Goal: Information Seeking & Learning: Find specific fact

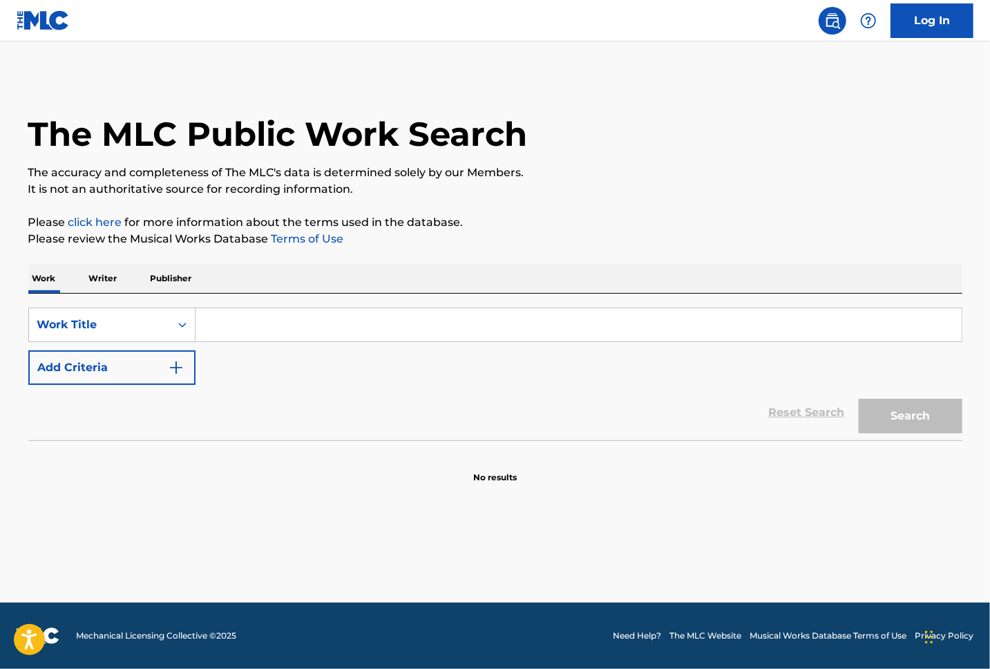
click at [213, 325] on input "Search Form" at bounding box center [579, 324] width 766 height 33
paste input "Stone Cold Killer"
type input "Stone Cold Killer"
click at [180, 363] on img "Search Form" at bounding box center [176, 367] width 17 height 17
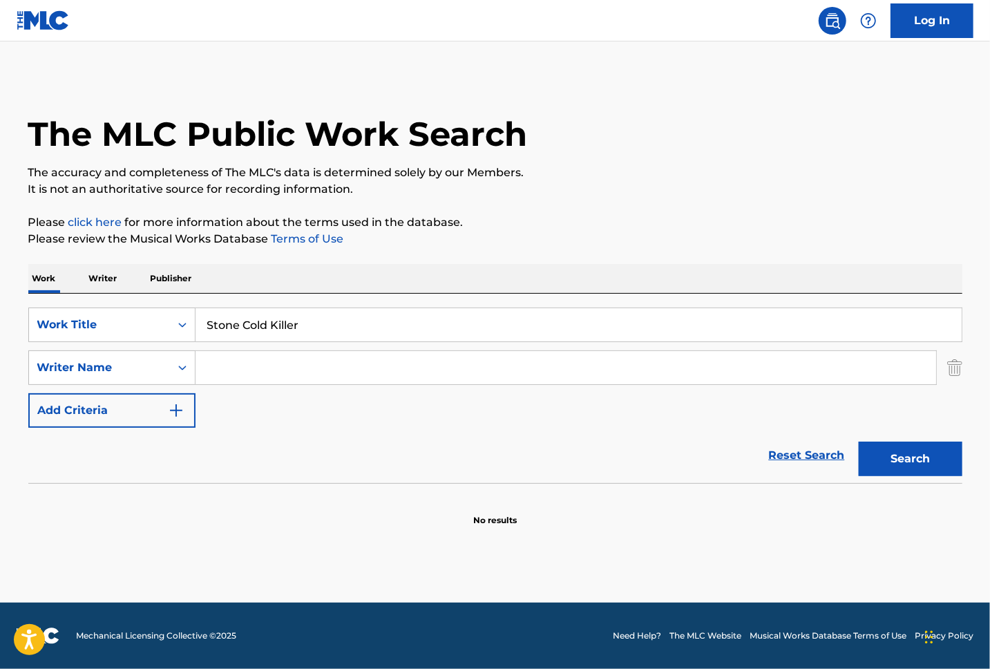
click at [242, 366] on input "Search Form" at bounding box center [566, 367] width 741 height 33
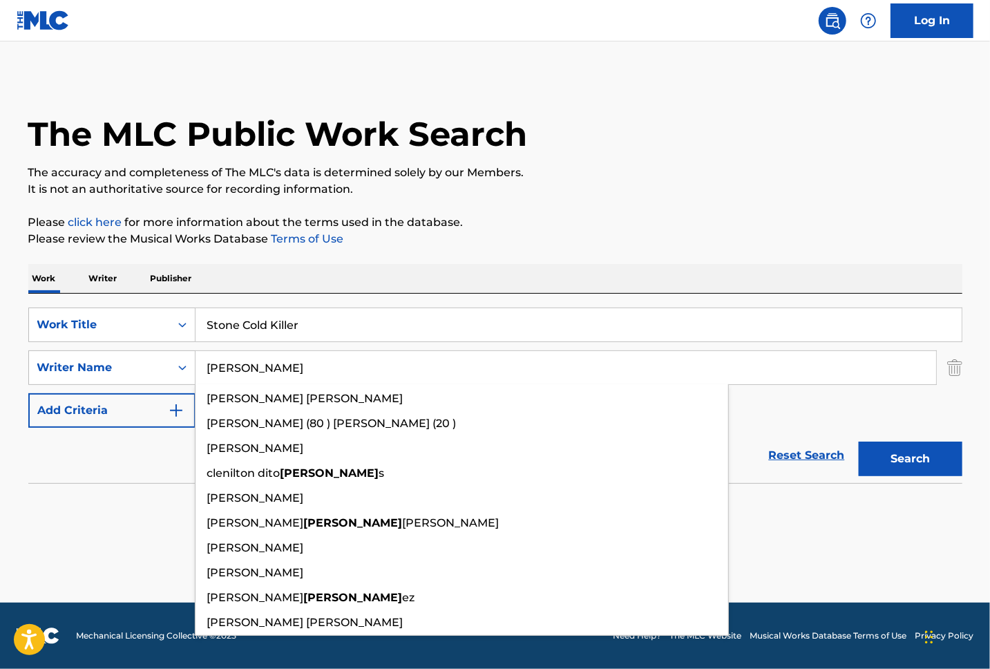
type input "[PERSON_NAME]"
click at [859, 442] on button "Search" at bounding box center [911, 459] width 104 height 35
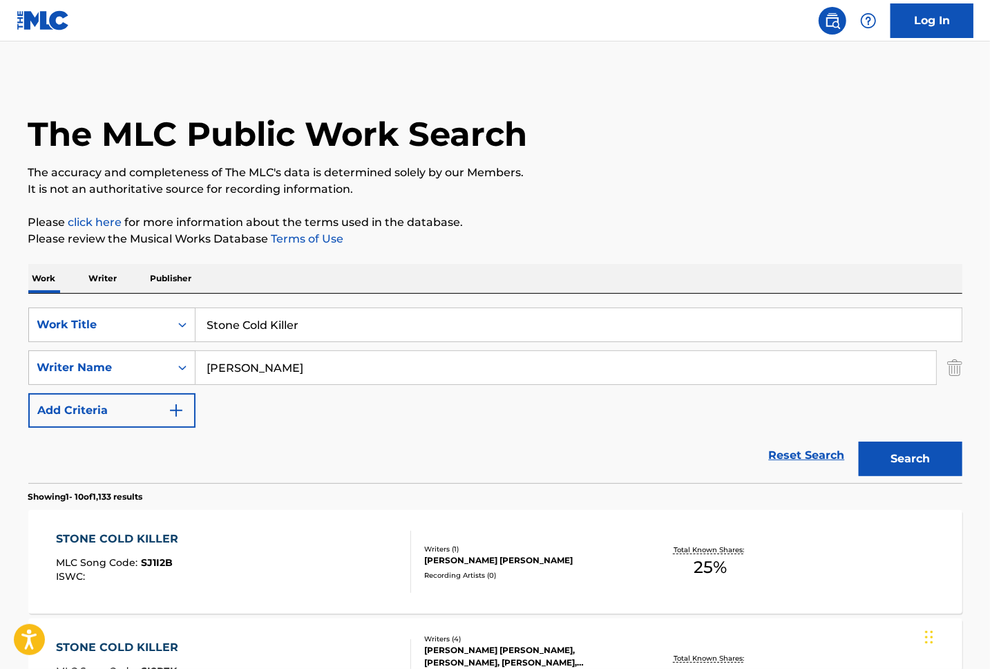
click at [147, 542] on div "STONE COLD KILLER" at bounding box center [120, 539] width 129 height 17
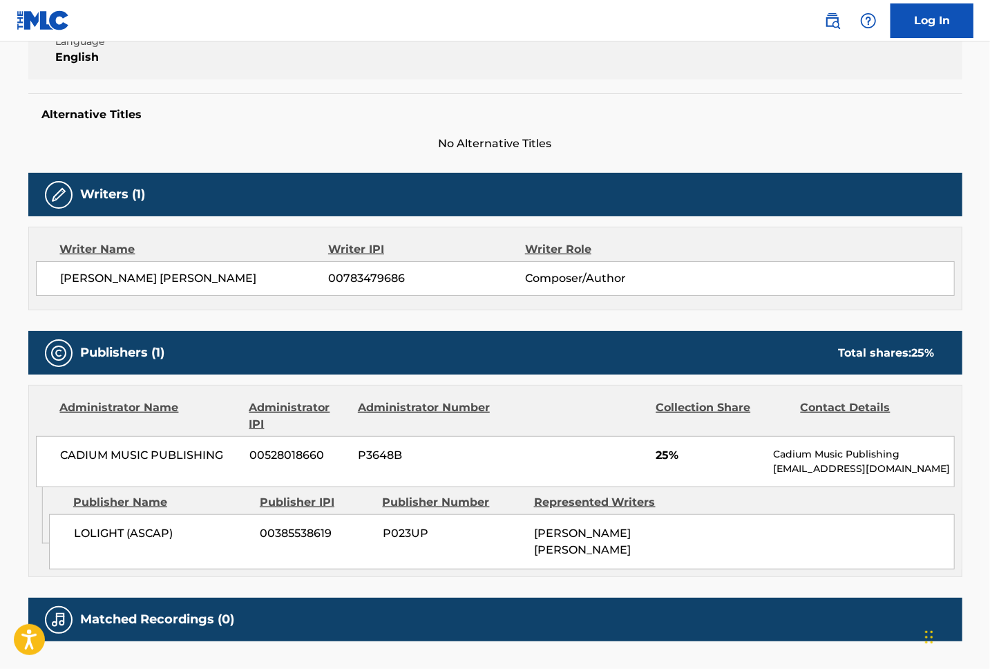
scroll to position [37, 0]
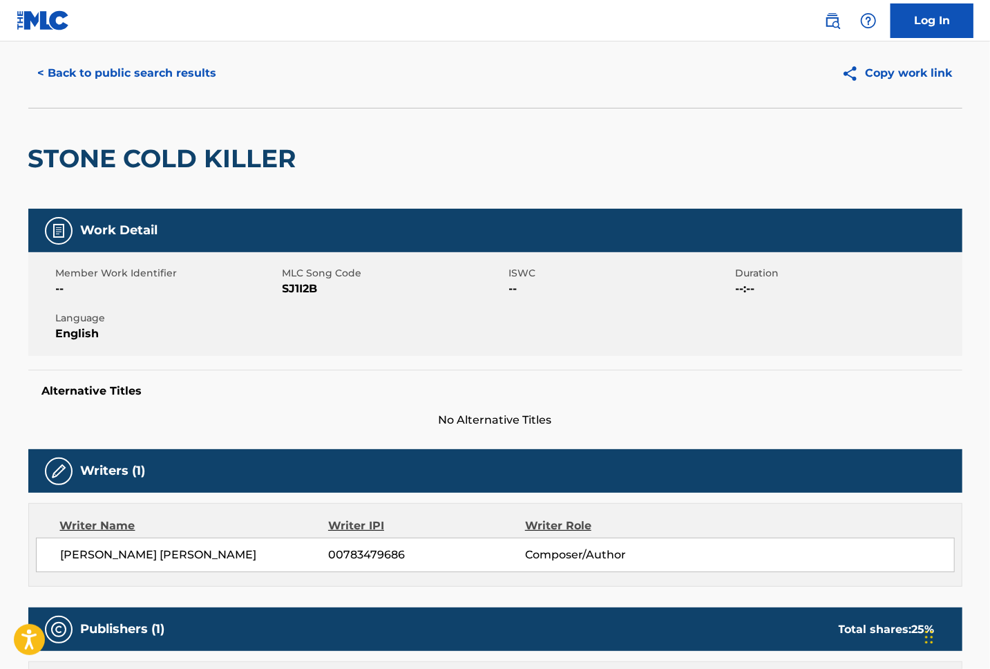
click at [115, 79] on button "< Back to public search results" at bounding box center [127, 73] width 198 height 35
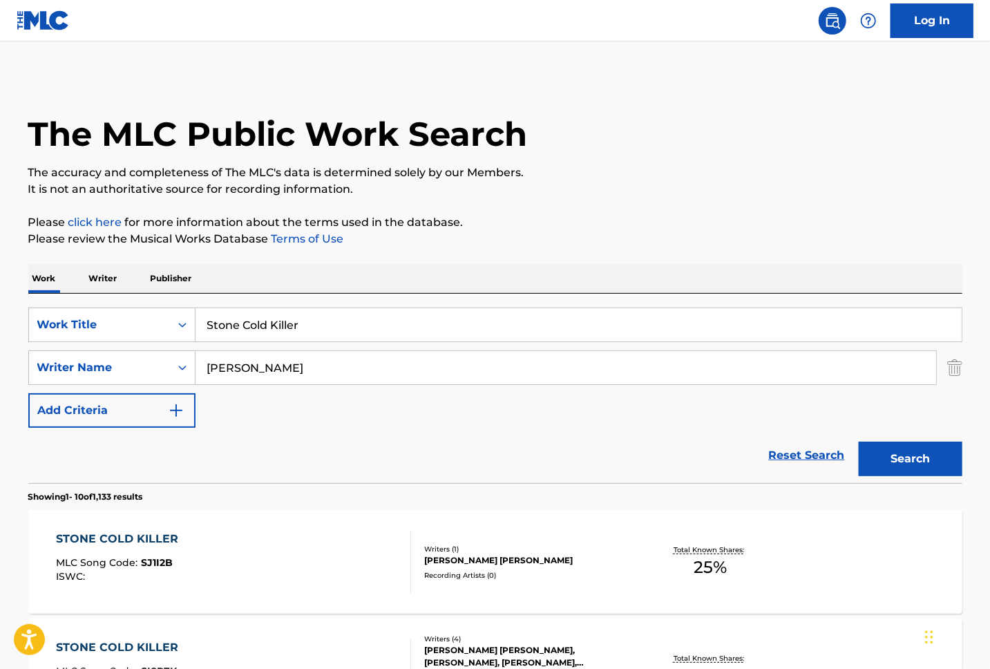
scroll to position [92, 0]
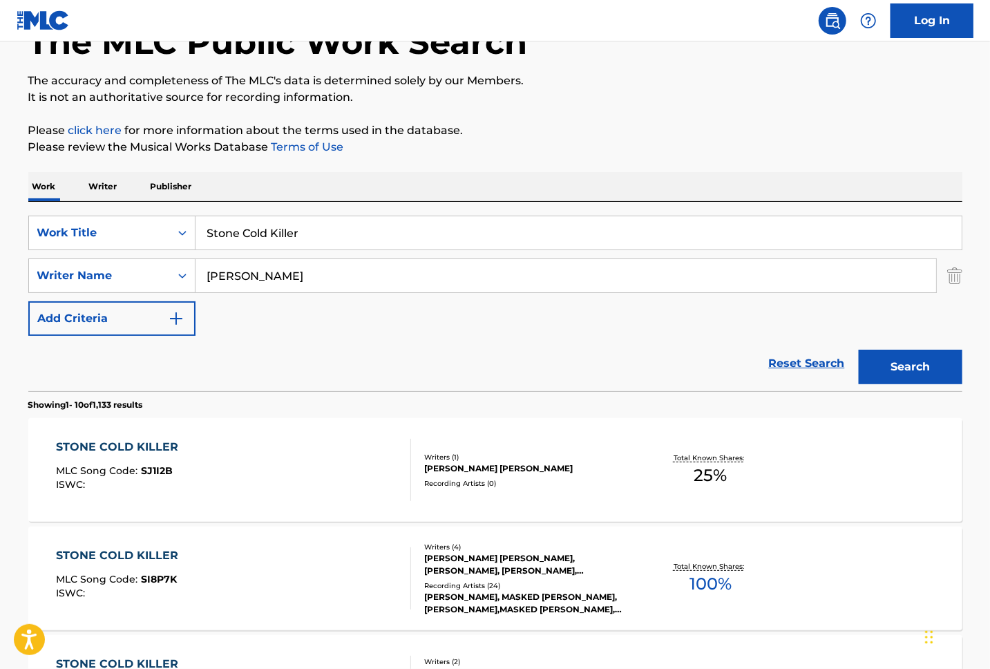
click at [296, 565] on div "STONE COLD KILLER MLC Song Code : SI8P7K ISWC :" at bounding box center [233, 578] width 355 height 62
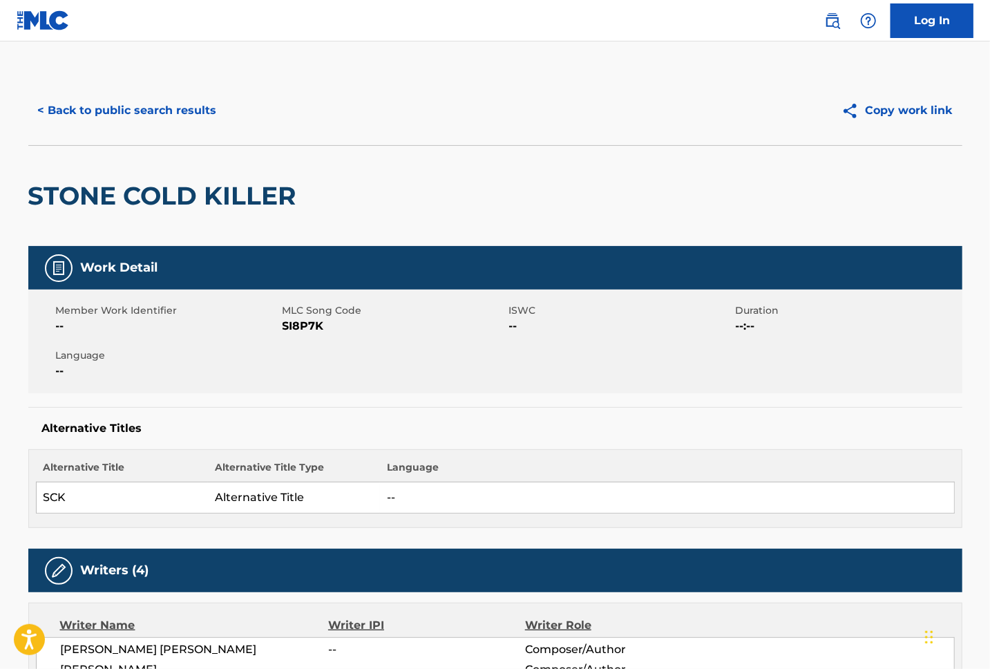
click at [84, 109] on button "< Back to public search results" at bounding box center [127, 110] width 198 height 35
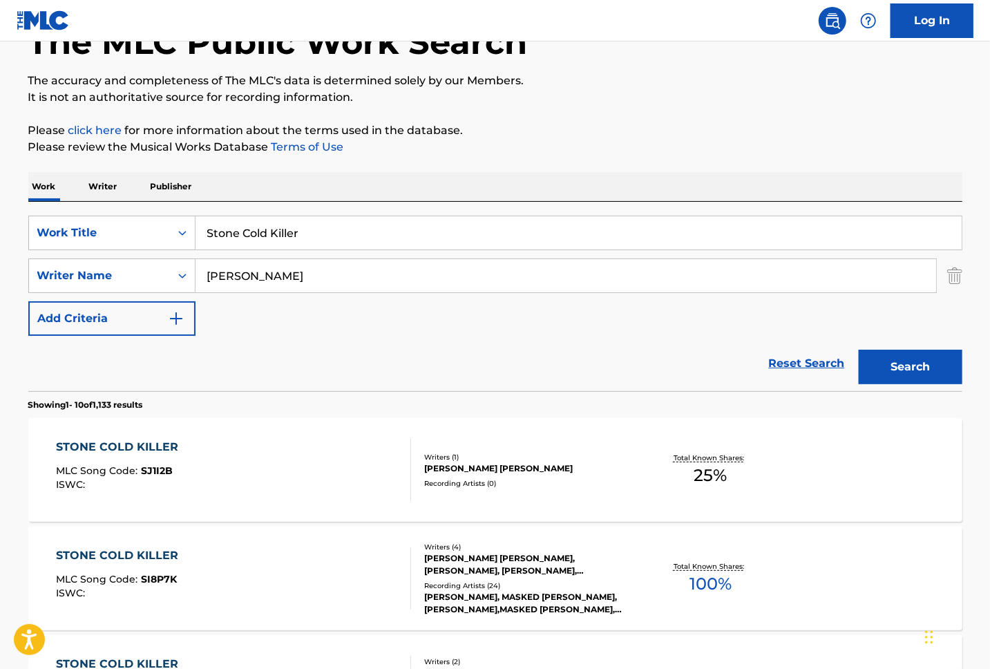
scroll to position [368, 0]
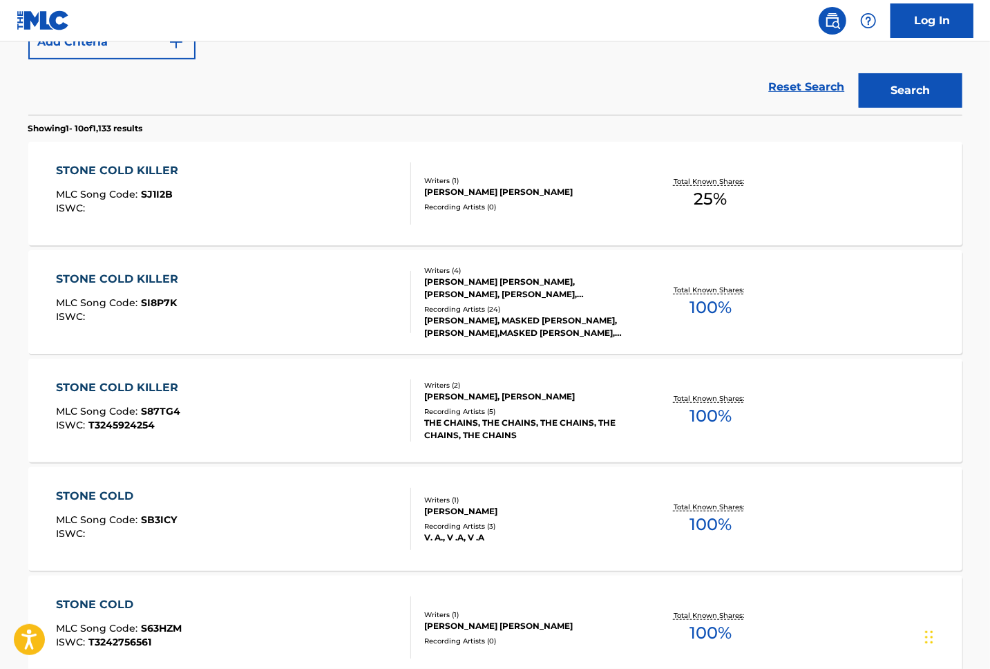
click at [280, 308] on div "STONE COLD KILLER MLC Song Code : SI8P7K ISWC :" at bounding box center [233, 302] width 355 height 62
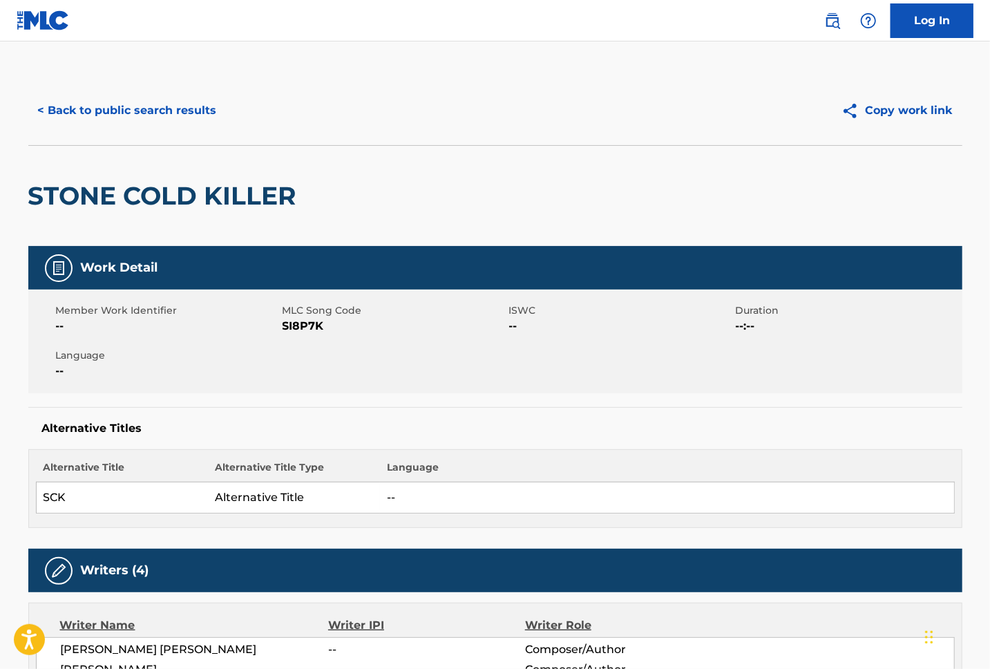
click at [102, 108] on button "< Back to public search results" at bounding box center [127, 110] width 198 height 35
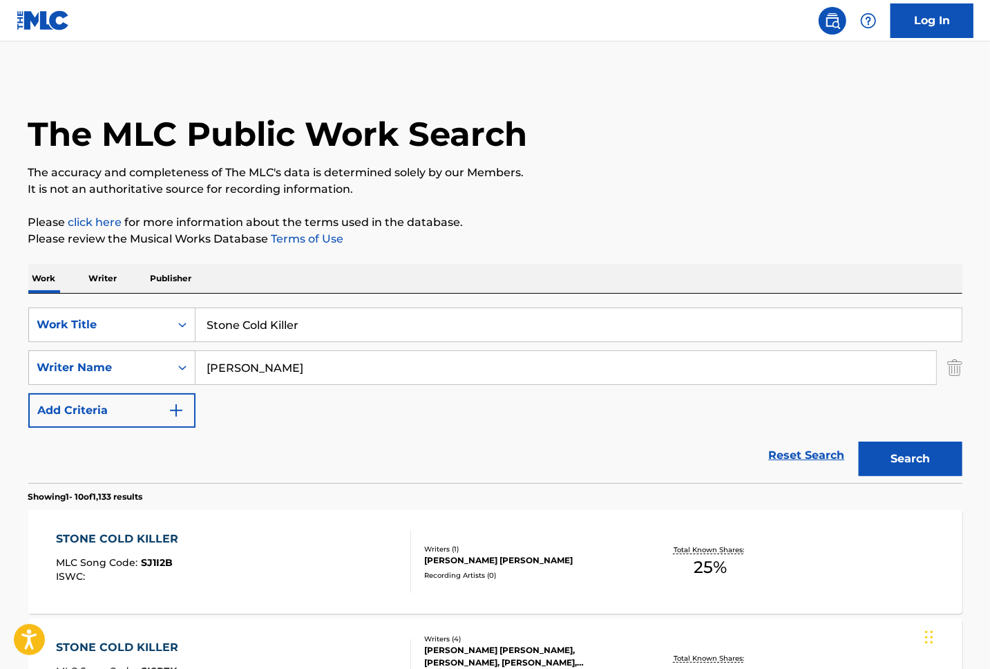
drag, startPoint x: 948, startPoint y: 368, endPoint x: 752, endPoint y: 347, distance: 196.7
click at [946, 368] on div "SearchWithCriteriaec5d11bb-74f6-494c-bacb-ffc92d73fc5e Writer Name [PERSON_NAME]" at bounding box center [495, 367] width 934 height 35
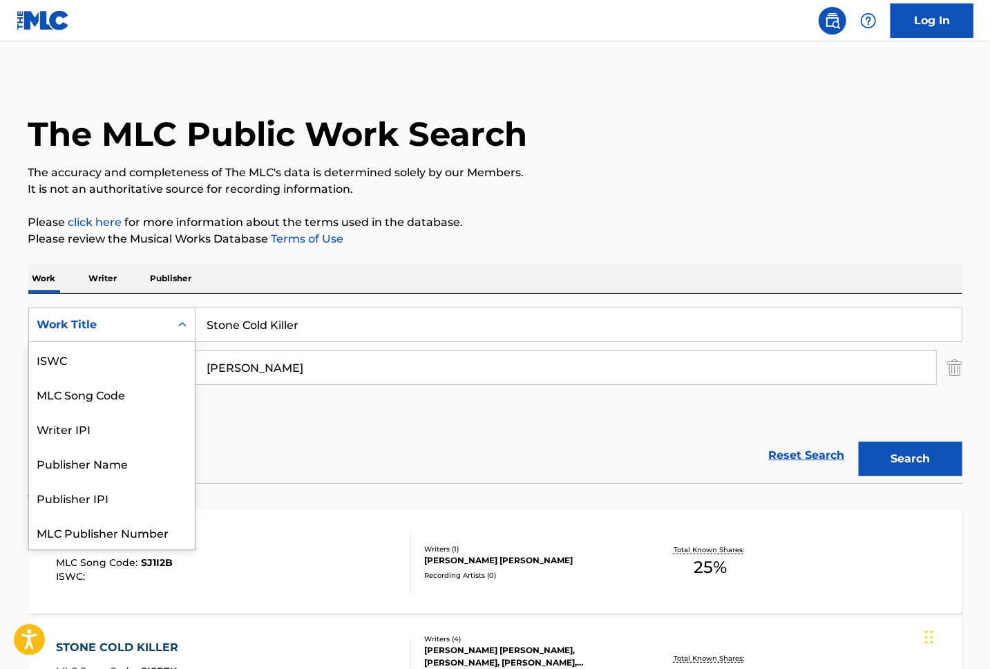
click at [173, 324] on div "Search Form" at bounding box center [182, 324] width 25 height 25
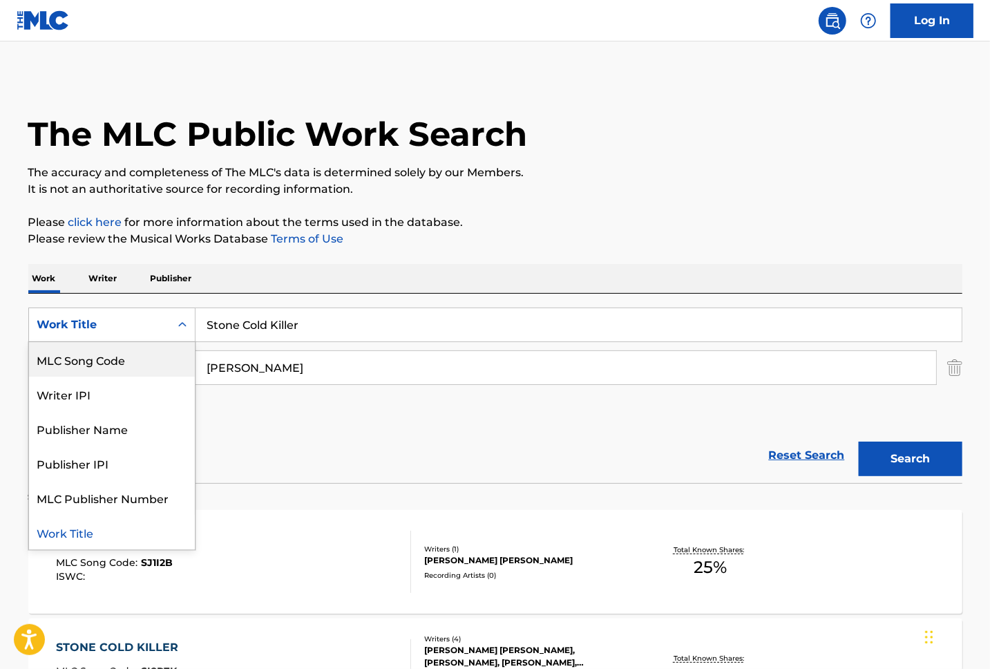
click at [122, 359] on div "MLC Song Code" at bounding box center [112, 359] width 166 height 35
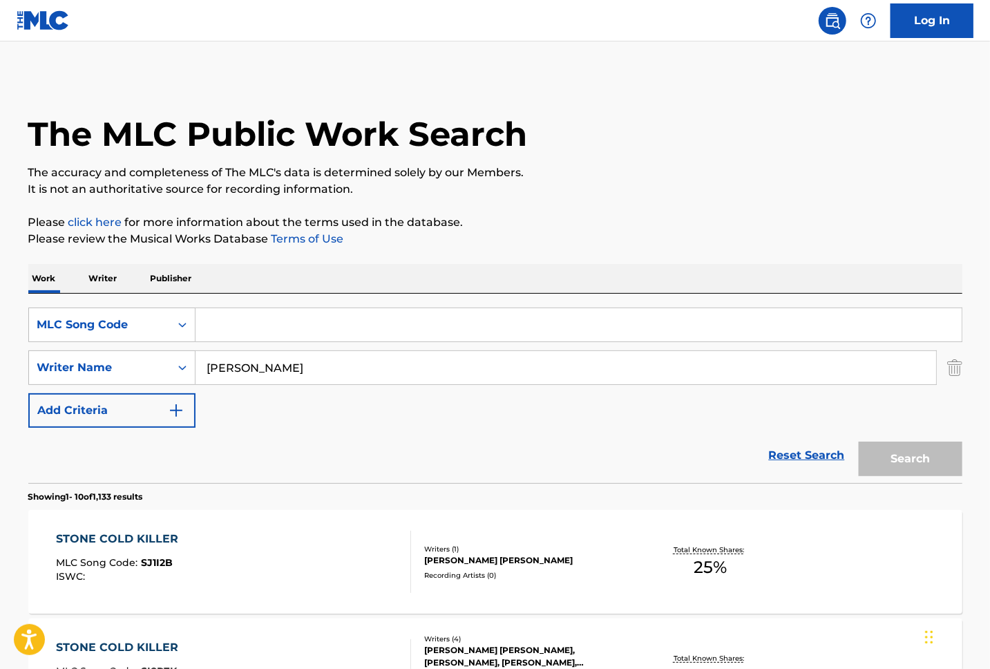
click at [319, 329] on input "Search Form" at bounding box center [579, 324] width 766 height 33
paste input "HVBH2P"
type input "HVBH2P"
click at [958, 374] on img "Search Form" at bounding box center [954, 367] width 15 height 35
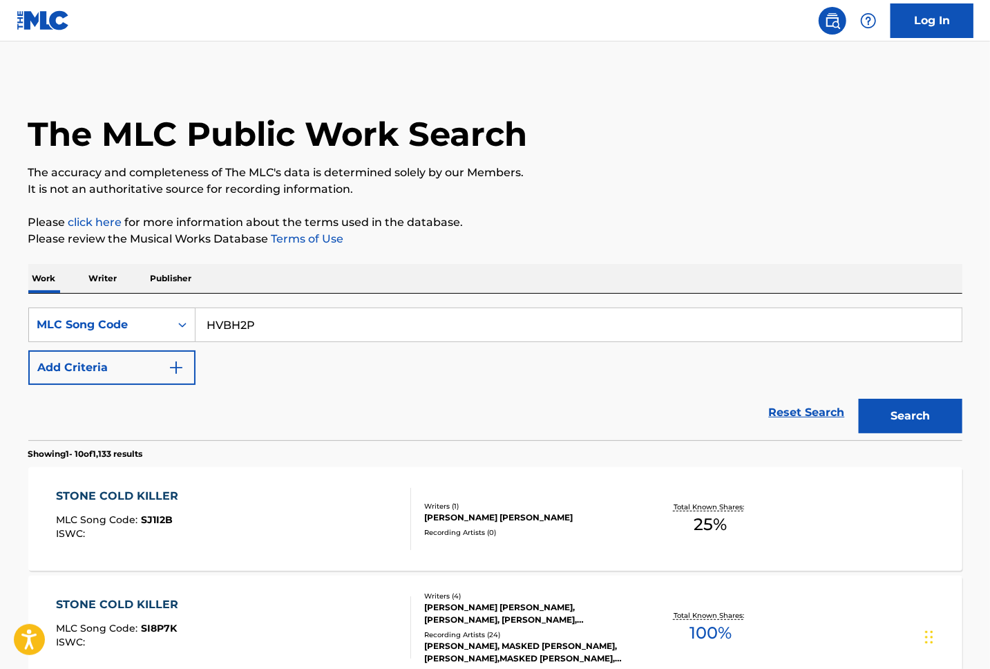
click at [929, 416] on button "Search" at bounding box center [911, 416] width 104 height 35
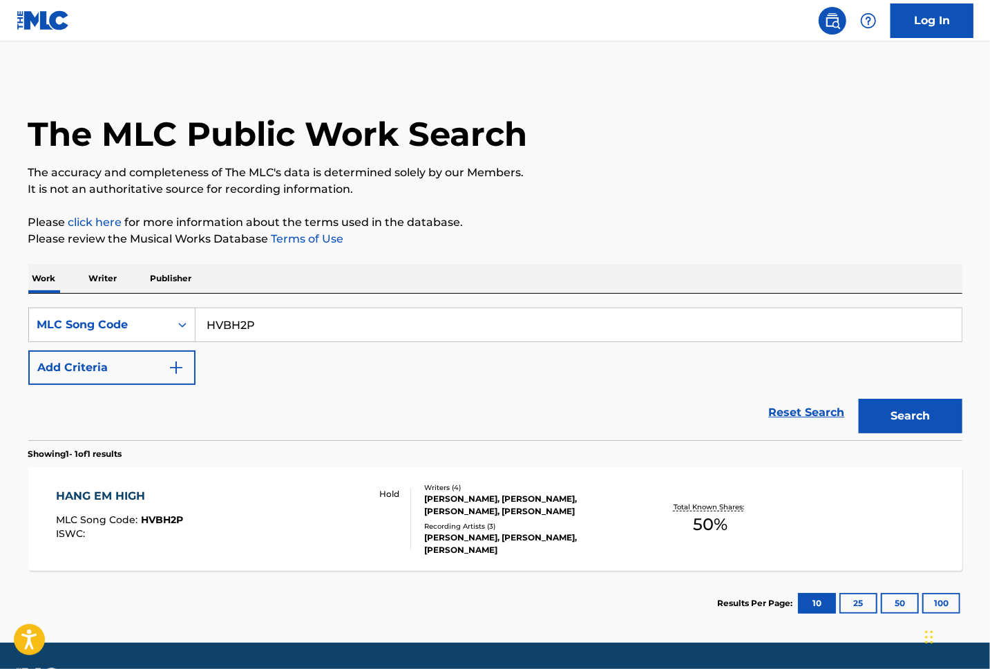
click at [222, 518] on div "HANG EM HIGH MLC Song Code : HVBH2P ISWC : Hold" at bounding box center [233, 519] width 355 height 62
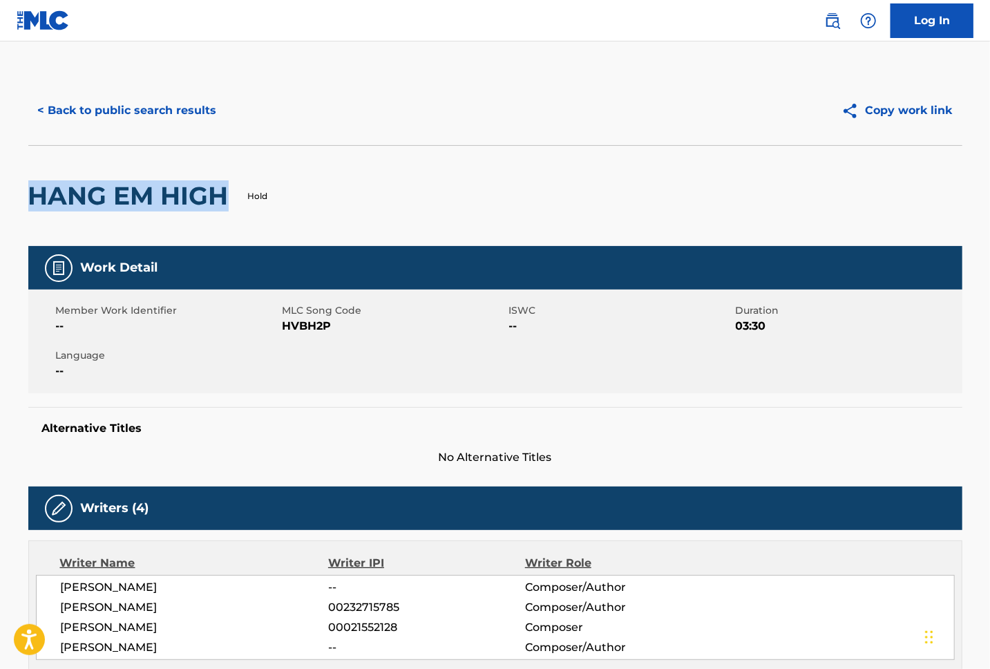
drag, startPoint x: 225, startPoint y: 194, endPoint x: 21, endPoint y: 189, distance: 203.9
copy h2 "HANG EM HIGH"
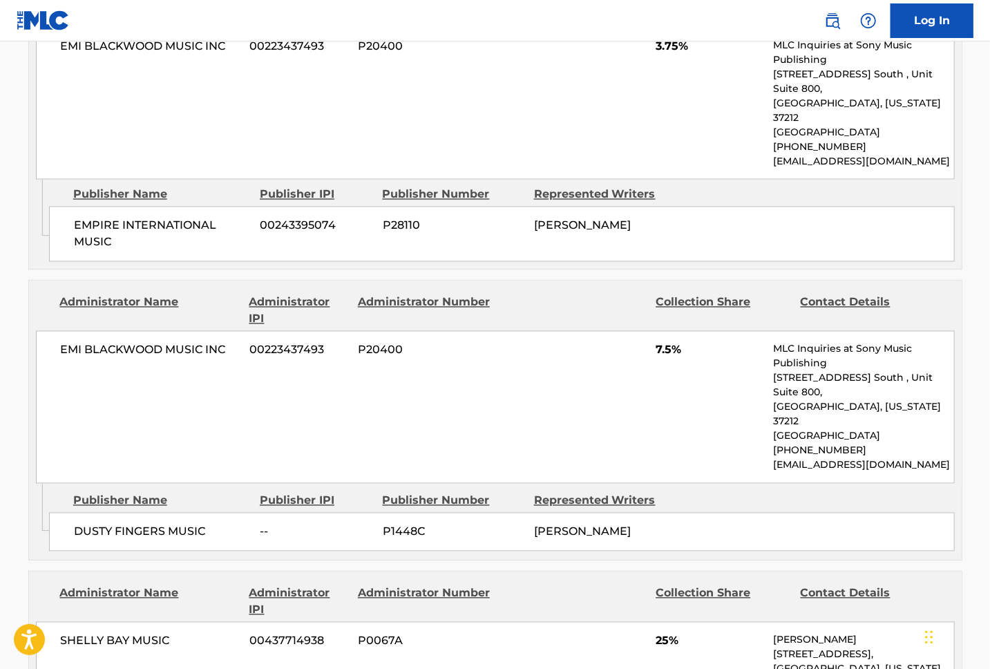
scroll to position [1629, 0]
